Goal: Task Accomplishment & Management: Use online tool/utility

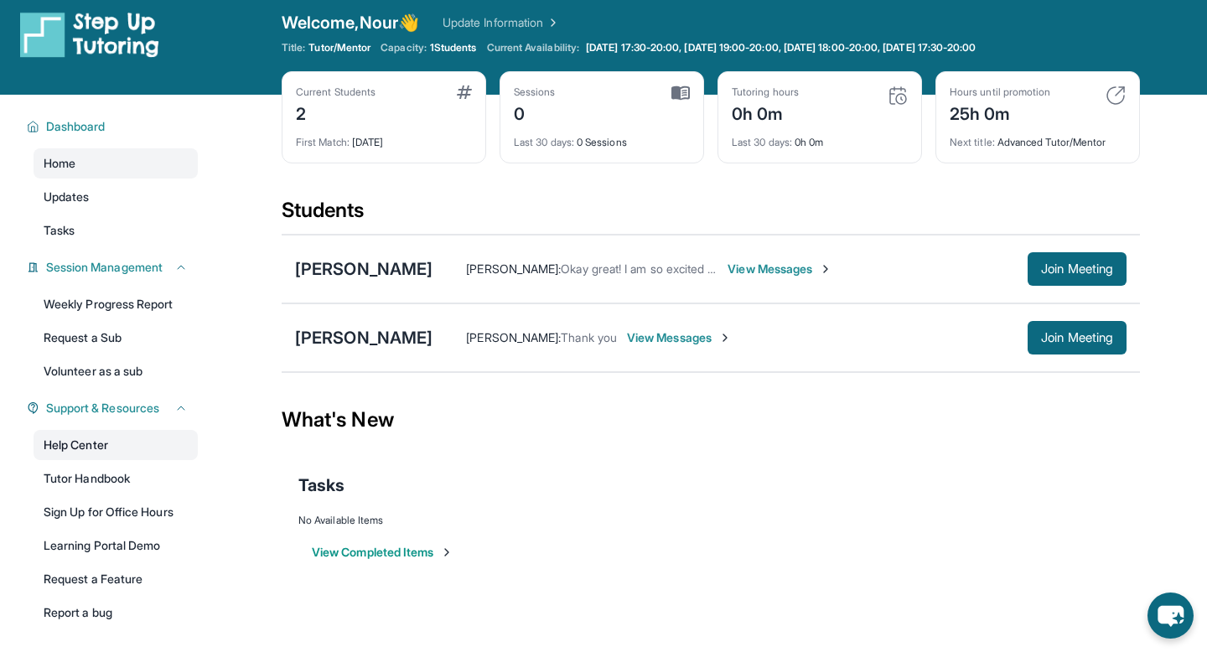
scroll to position [13, 0]
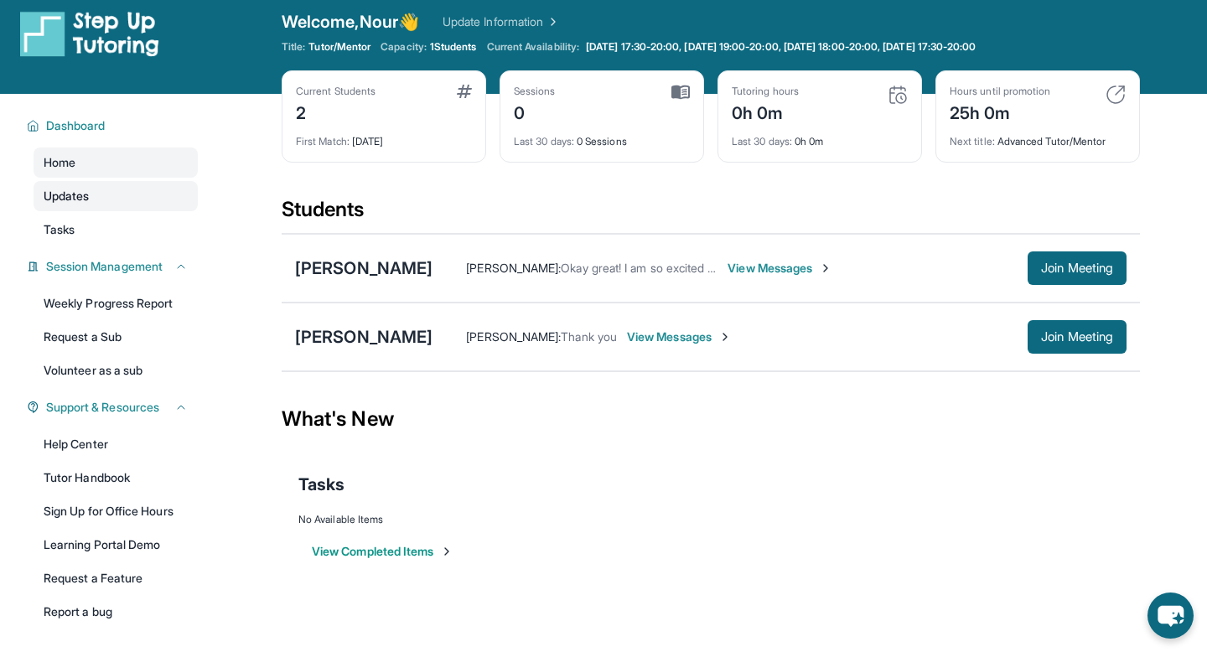
click at [121, 204] on link "Updates" at bounding box center [116, 196] width 164 height 30
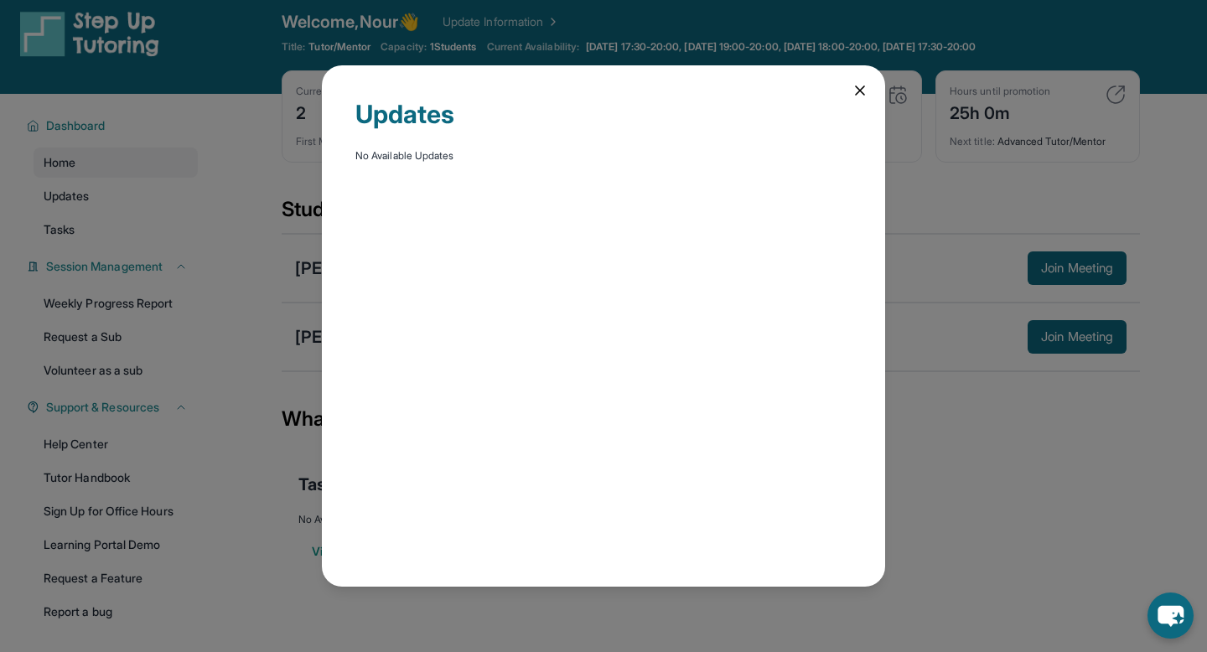
click at [94, 247] on div "Updates No Available Updates" at bounding box center [603, 326] width 1207 height 652
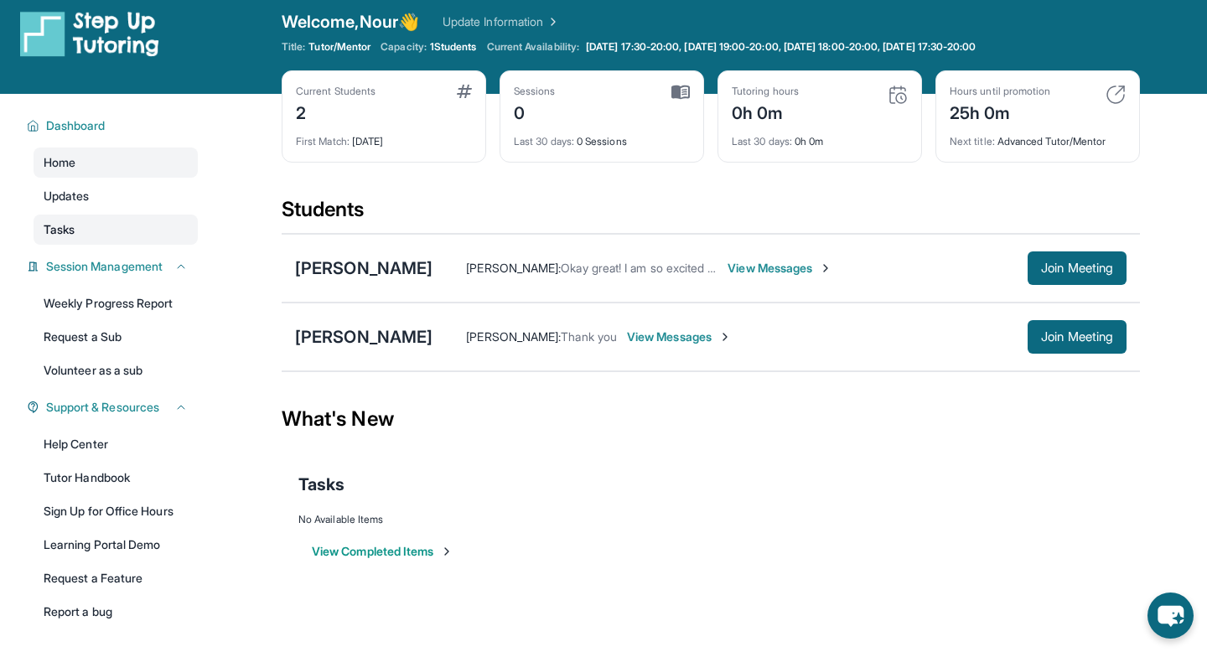
click at [58, 220] on link "Tasks" at bounding box center [116, 230] width 164 height 30
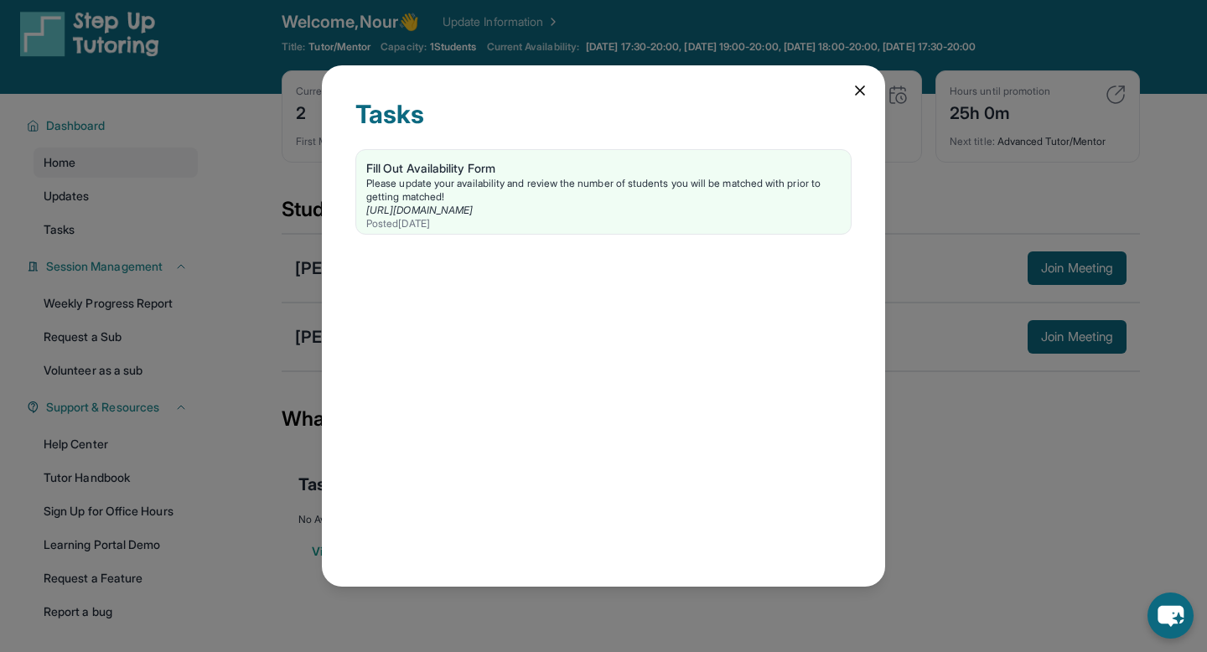
click at [851, 85] on div "Tasks Fill Out Availability Form Please update your availability and review the…" at bounding box center [603, 325] width 563 height 521
click at [860, 89] on icon at bounding box center [860, 90] width 8 height 8
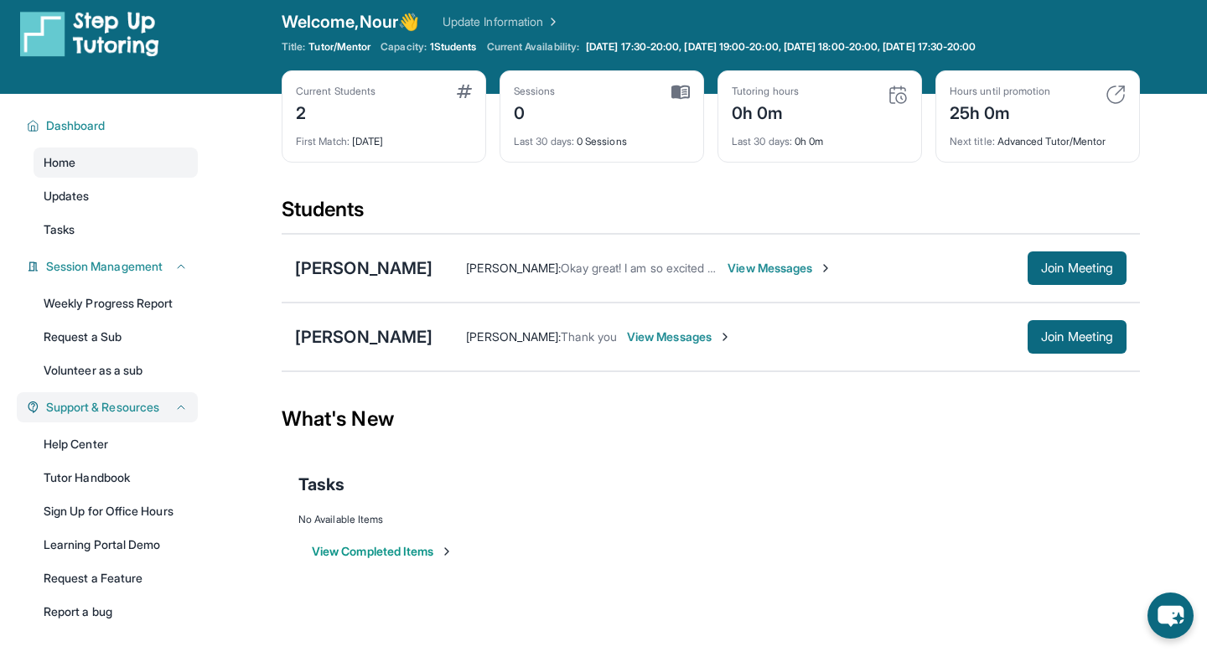
scroll to position [101, 0]
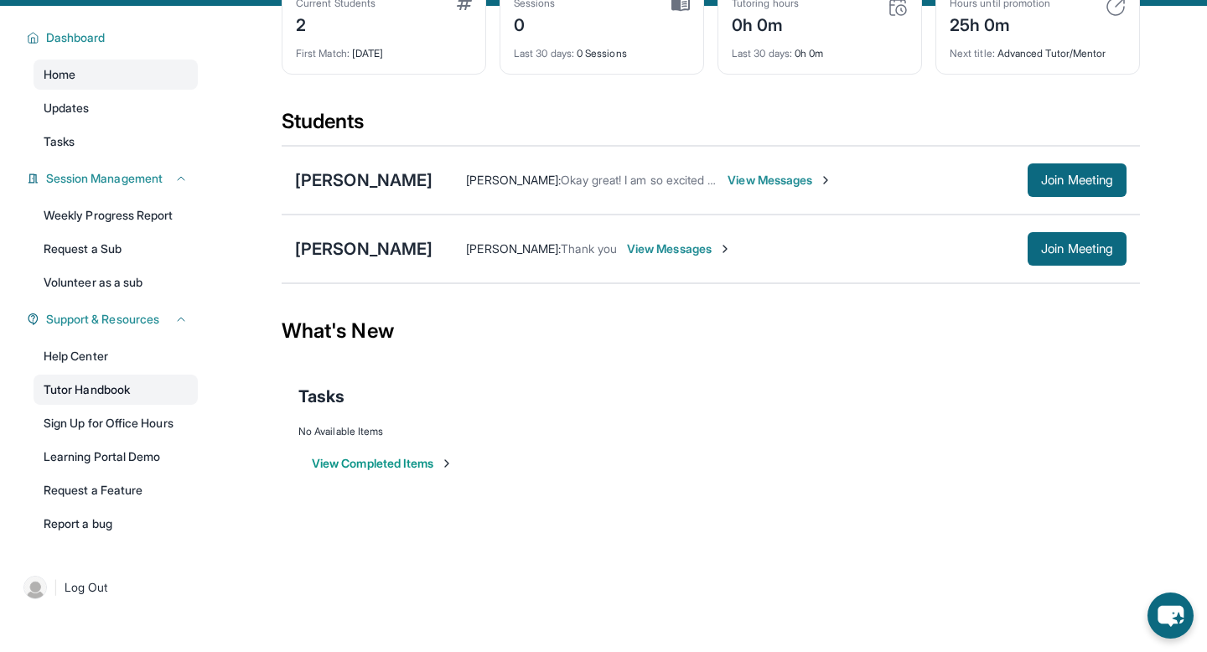
click at [129, 391] on link "Tutor Handbook" at bounding box center [116, 390] width 164 height 30
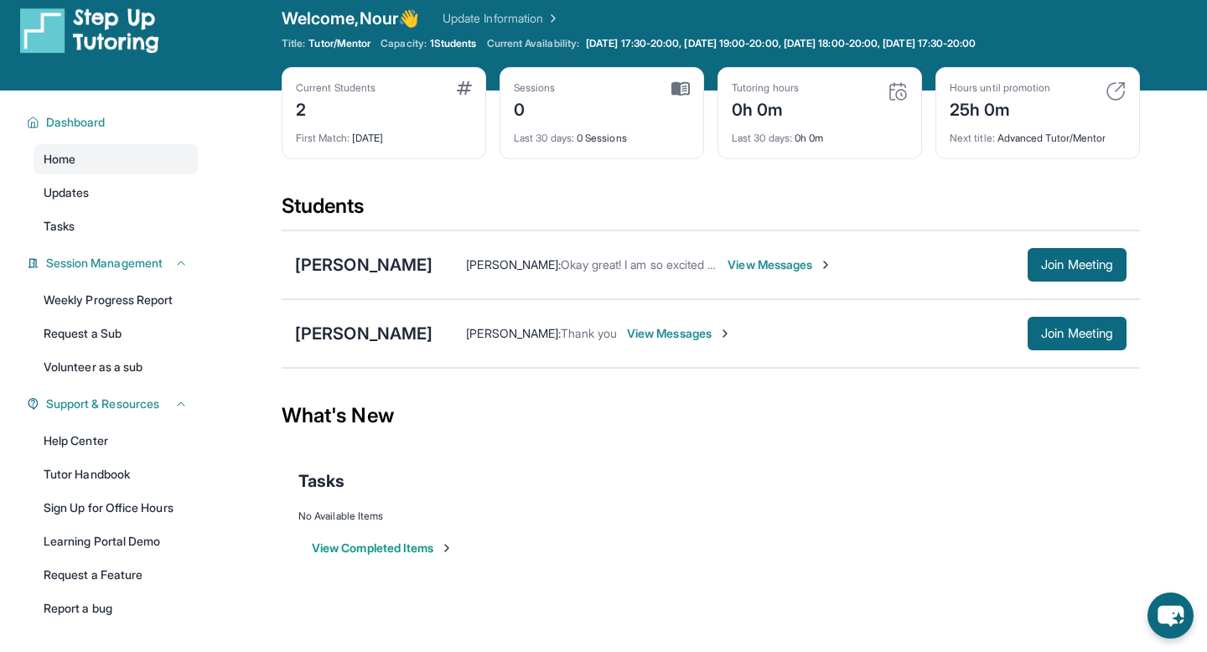
scroll to position [14, 0]
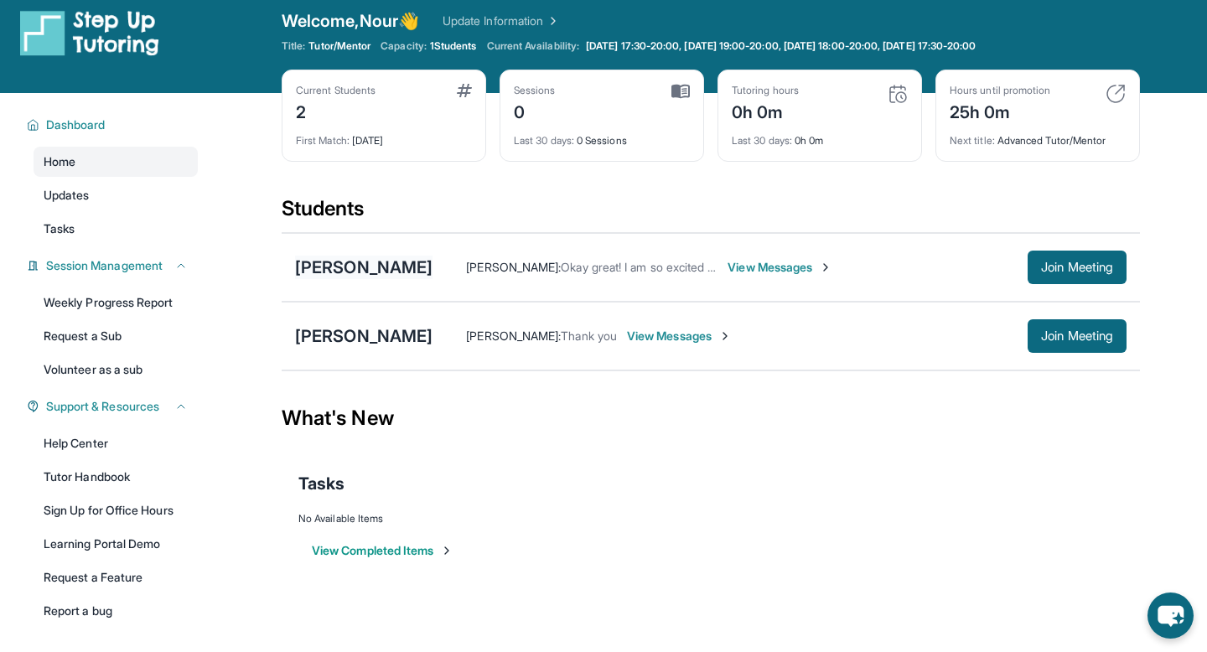
click at [374, 270] on div "[PERSON_NAME]" at bounding box center [363, 267] width 137 height 23
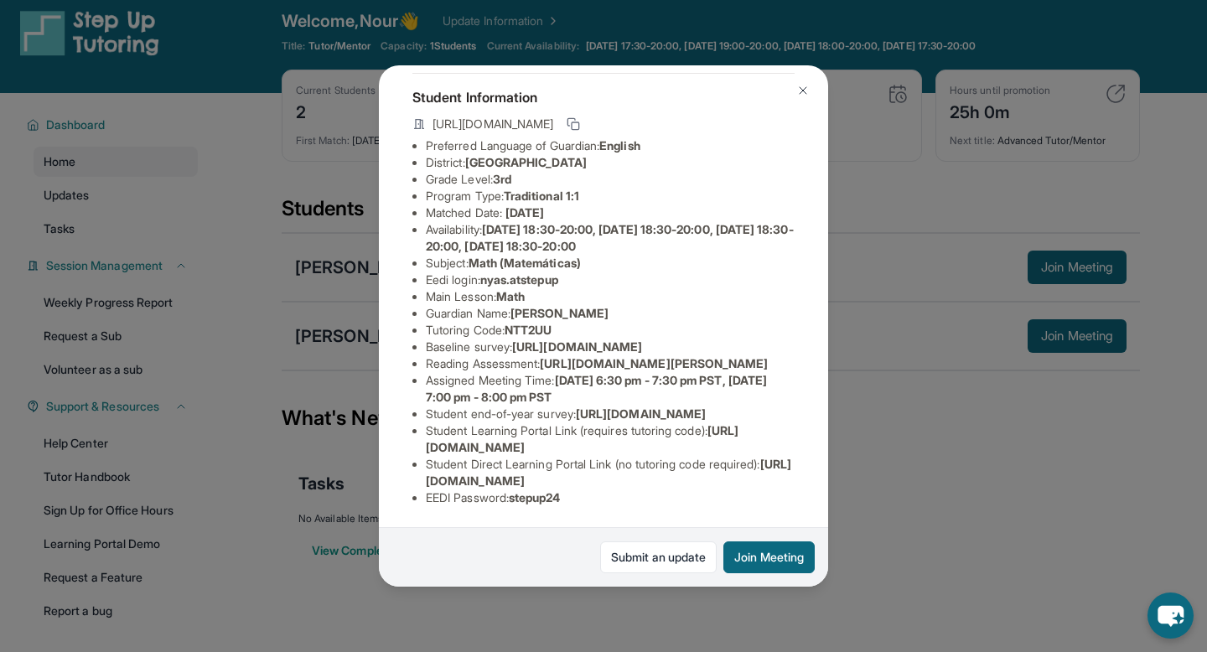
scroll to position [179, 0]
click at [807, 88] on img at bounding box center [802, 90] width 13 height 13
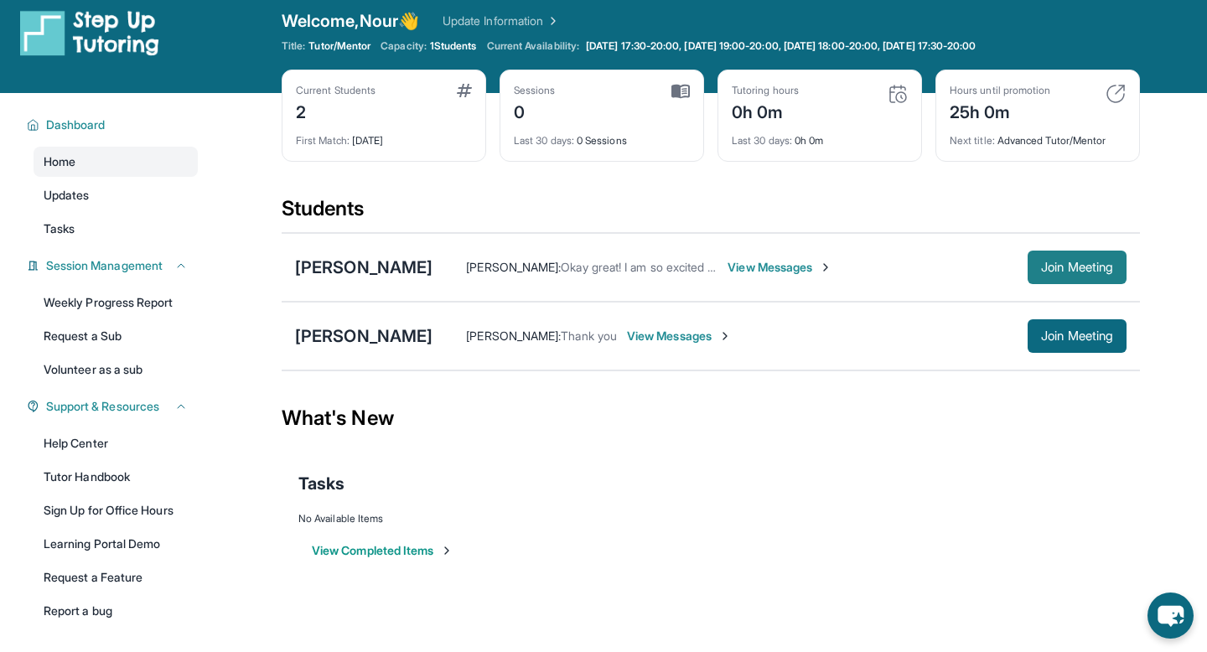
click at [1058, 262] on span "Join Meeting" at bounding box center [1077, 267] width 72 height 10
click at [319, 267] on div "[PERSON_NAME]" at bounding box center [363, 267] width 137 height 23
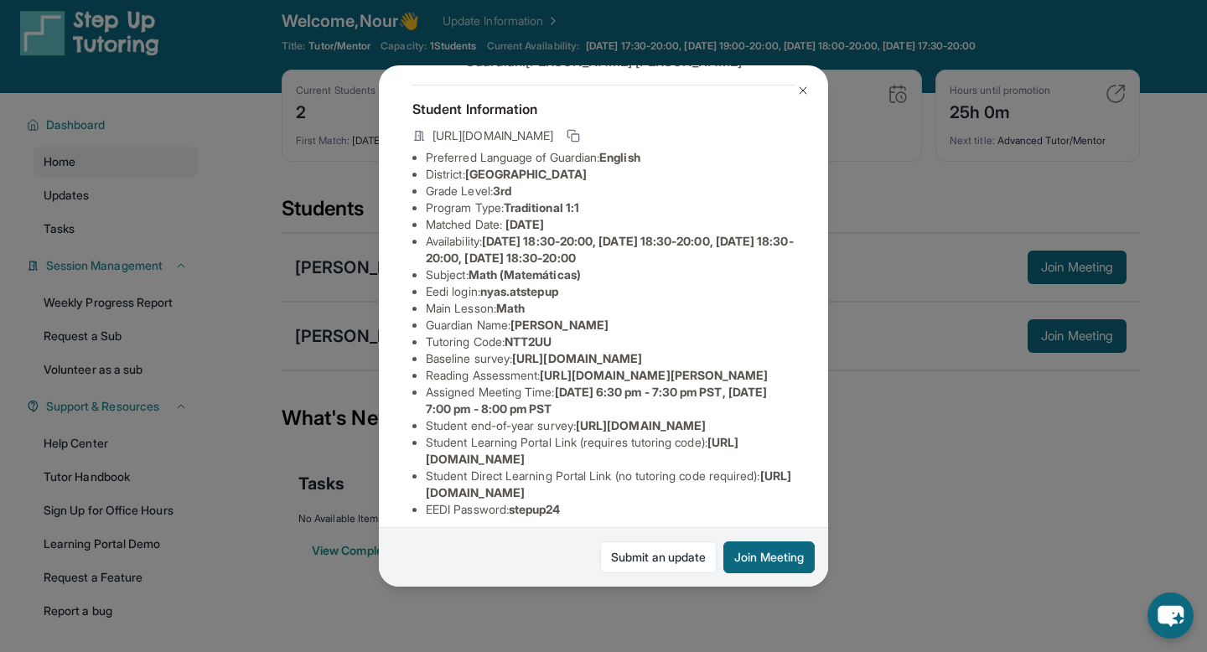
scroll to position [71, 599]
drag, startPoint x: 423, startPoint y: 370, endPoint x: 719, endPoint y: 409, distance: 298.4
click at [719, 409] on div "[PERSON_NAME] Guardian: [PERSON_NAME] Student Information [URL][DOMAIN_NAME] Pr…" at bounding box center [603, 325] width 449 height 521
copy span "[URL][DOMAIN_NAME]"
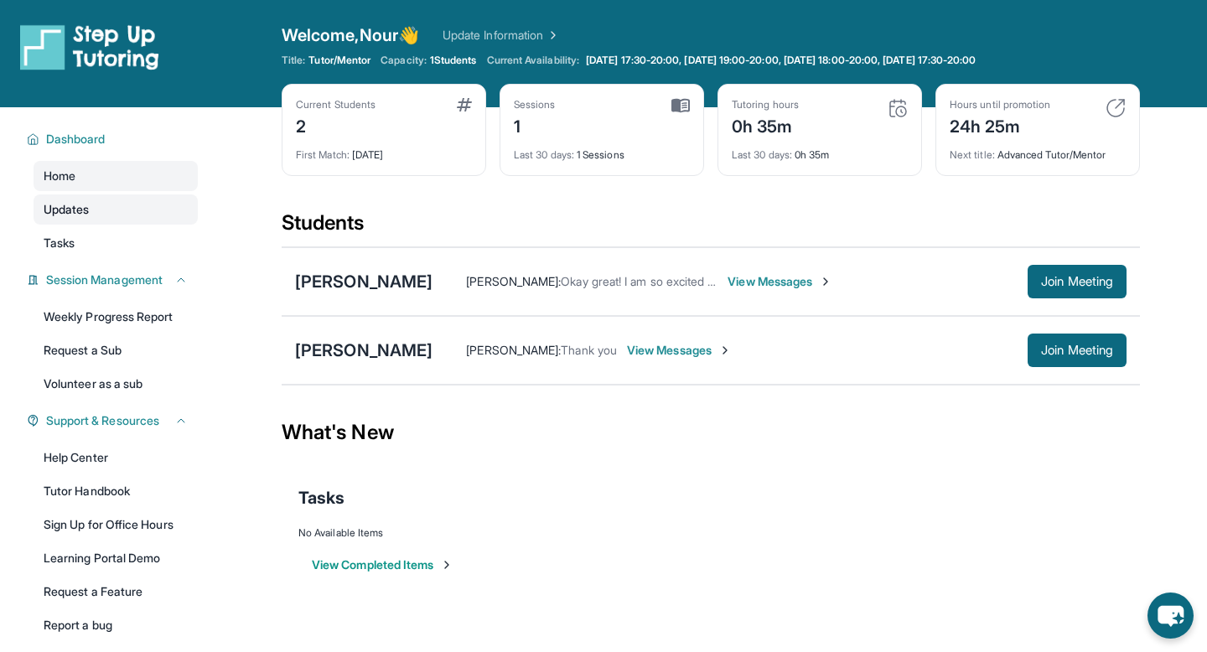
click at [119, 218] on link "Updates" at bounding box center [116, 209] width 164 height 30
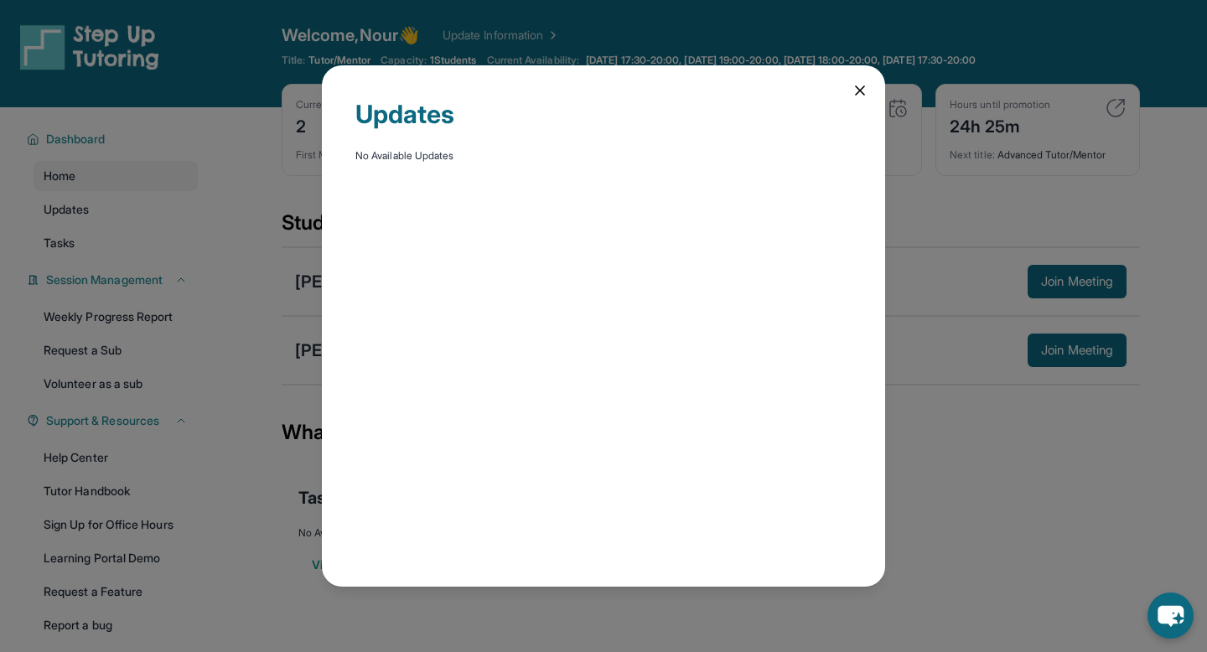
click at [862, 96] on icon at bounding box center [859, 90] width 17 height 17
